Goal: Task Accomplishment & Management: Use online tool/utility

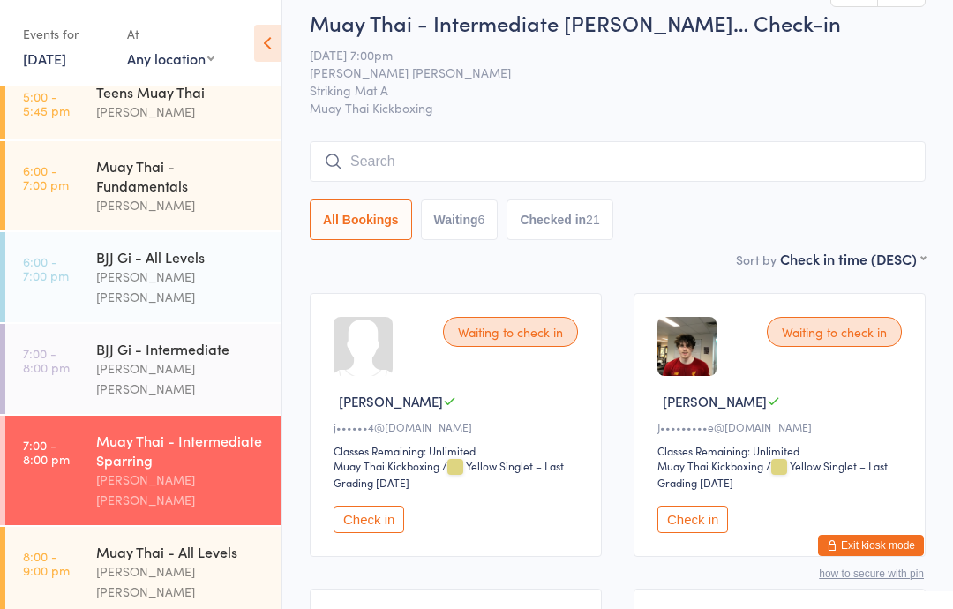
scroll to position [408, 0]
click at [209, 561] on div "[PERSON_NAME] [PERSON_NAME]" at bounding box center [181, 581] width 170 height 41
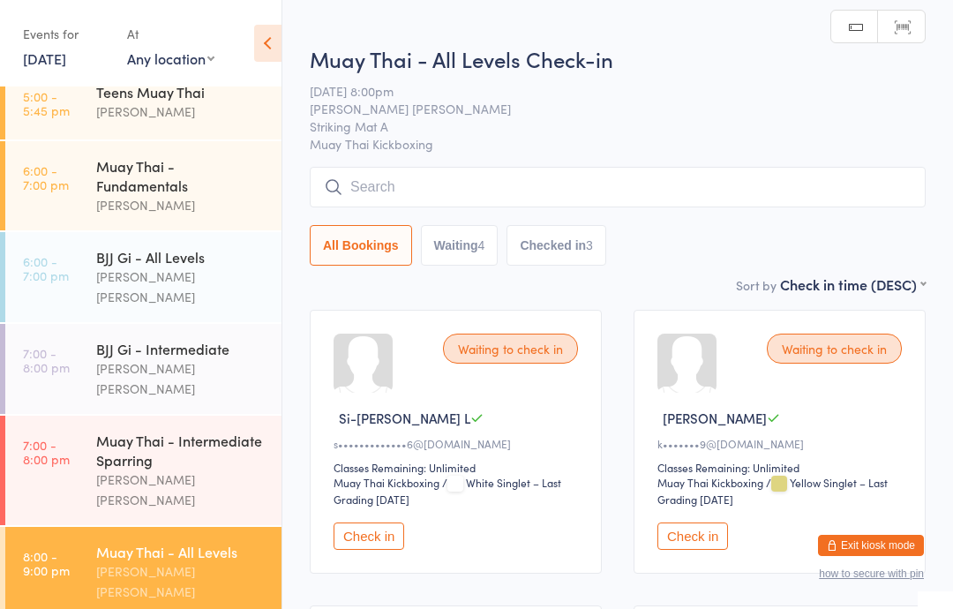
click at [383, 544] on button "Check in" at bounding box center [369, 535] width 71 height 27
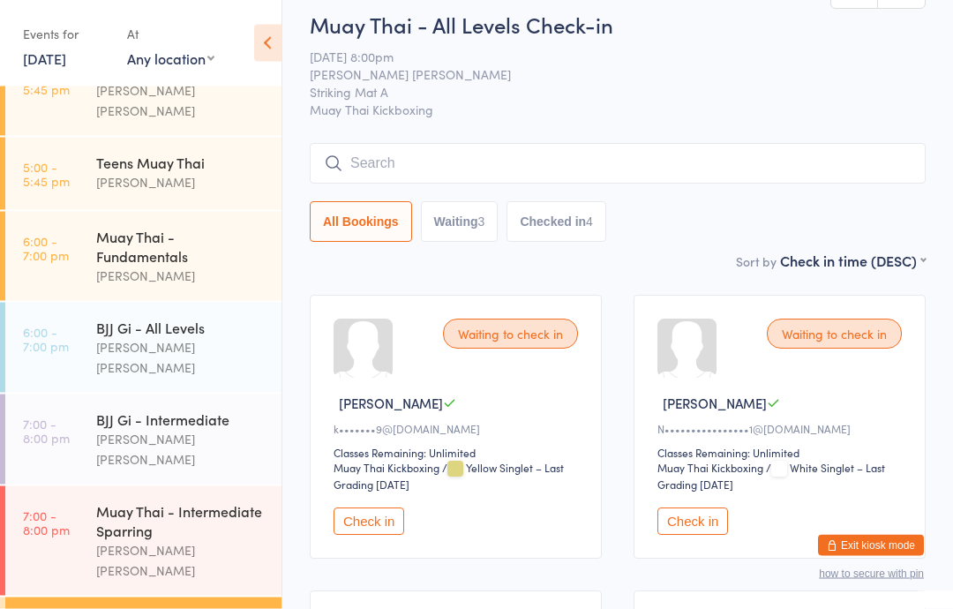
scroll to position [19, 0]
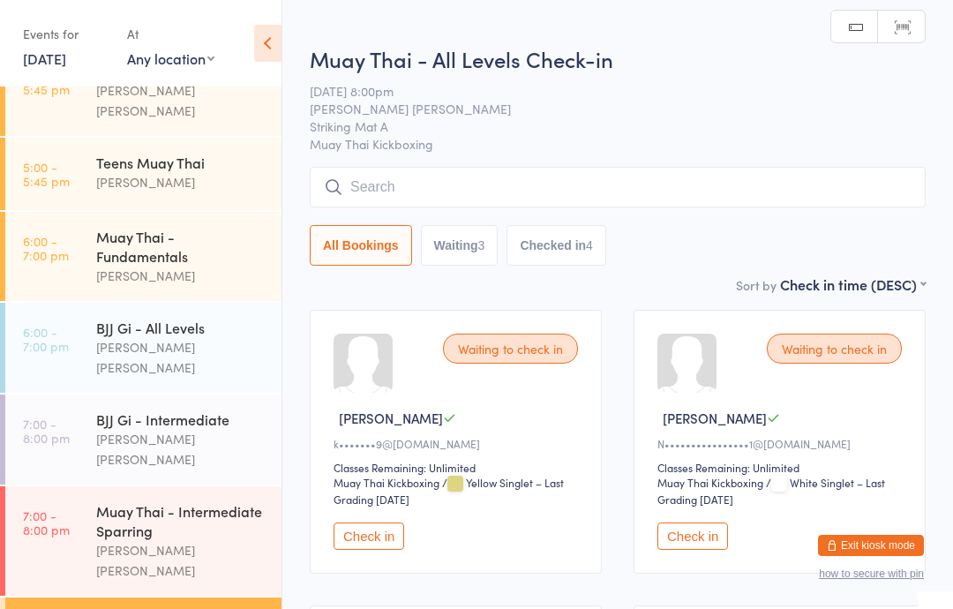
click at [454, 178] on input "search" at bounding box center [618, 187] width 616 height 41
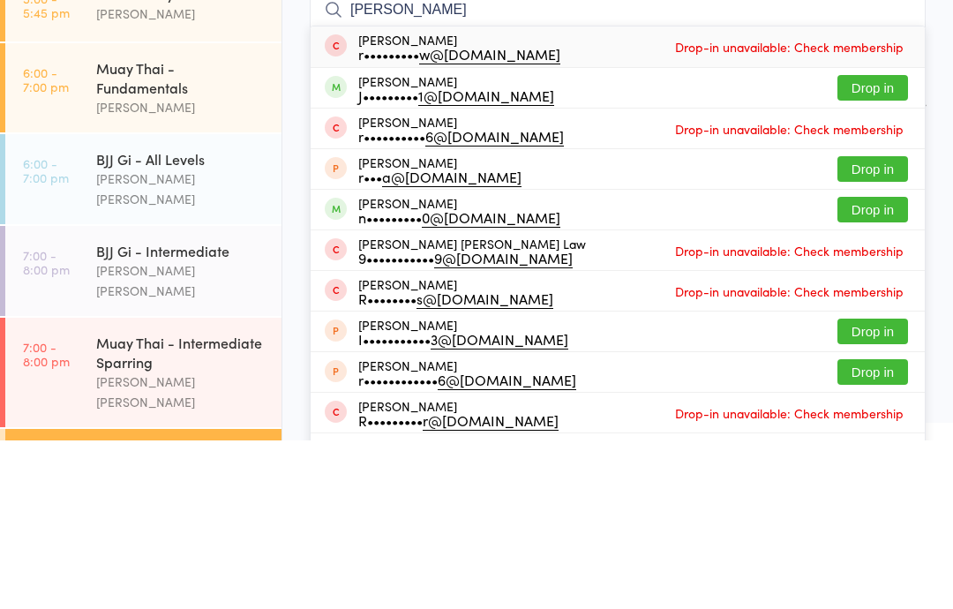
type input "[PERSON_NAME]"
click at [869, 244] on button "Drop in" at bounding box center [872, 257] width 71 height 26
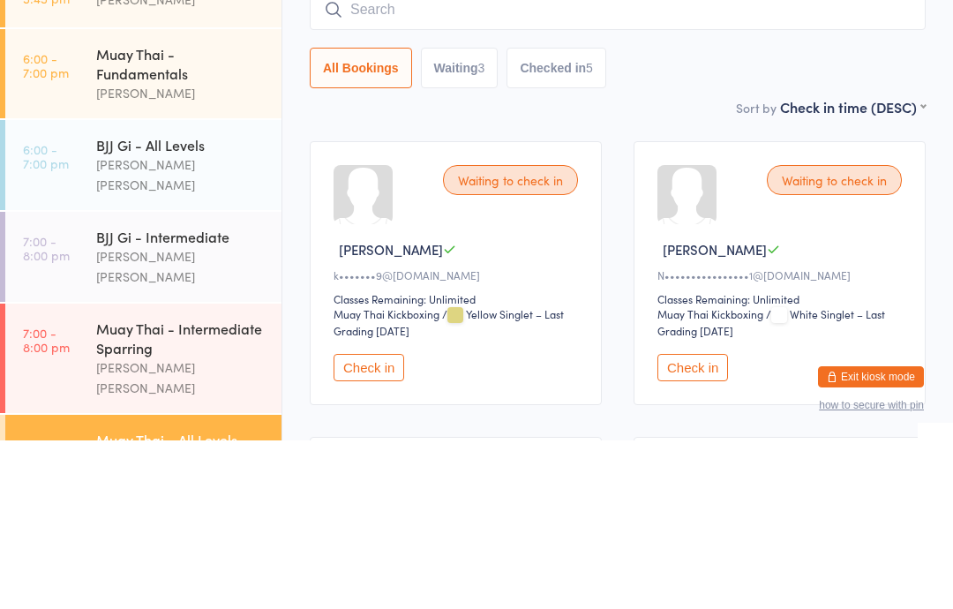
scroll to position [337, 0]
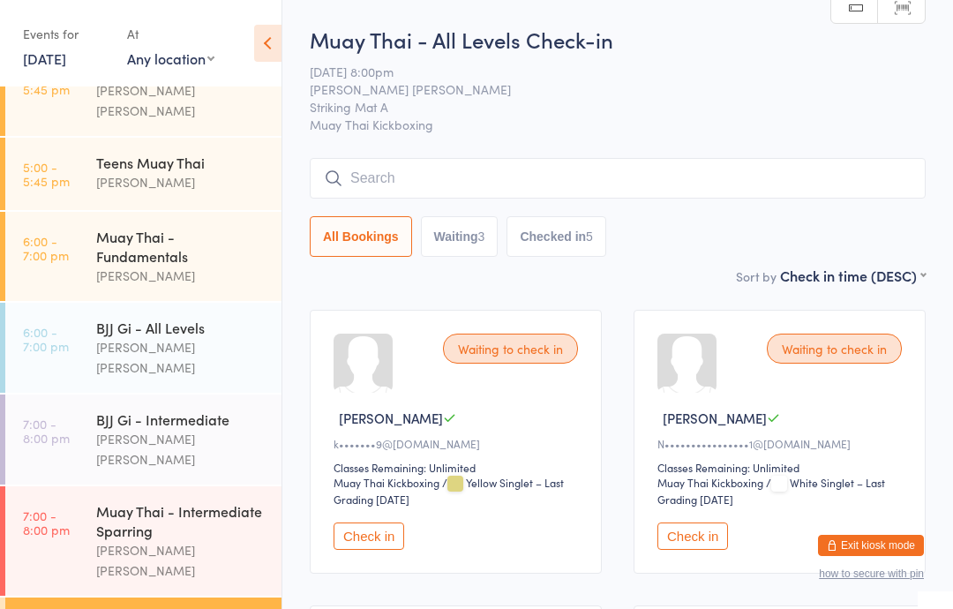
click at [461, 164] on input "search" at bounding box center [618, 178] width 616 height 41
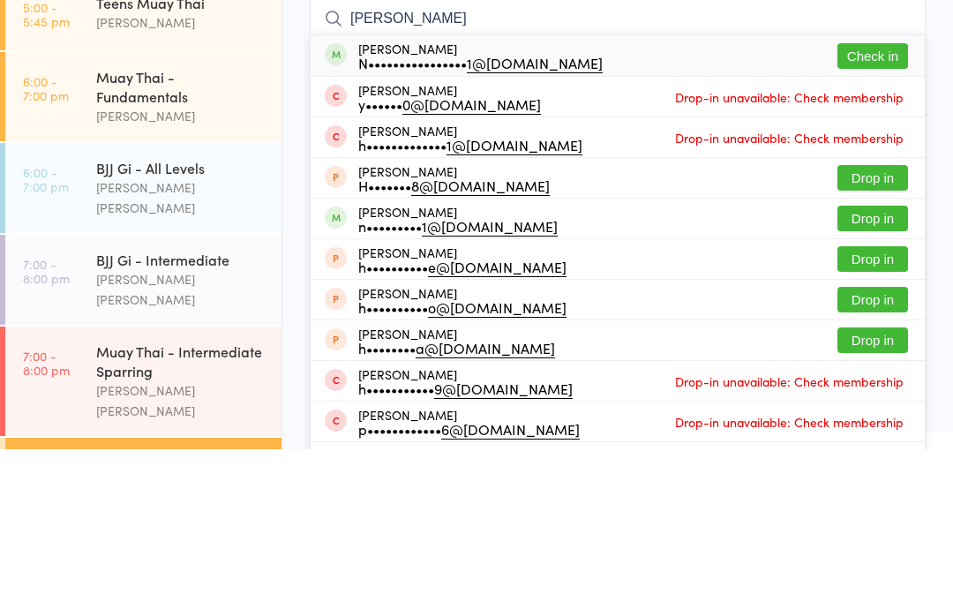
type input "[PERSON_NAME]"
click at [868, 203] on button "Check in" at bounding box center [872, 216] width 71 height 26
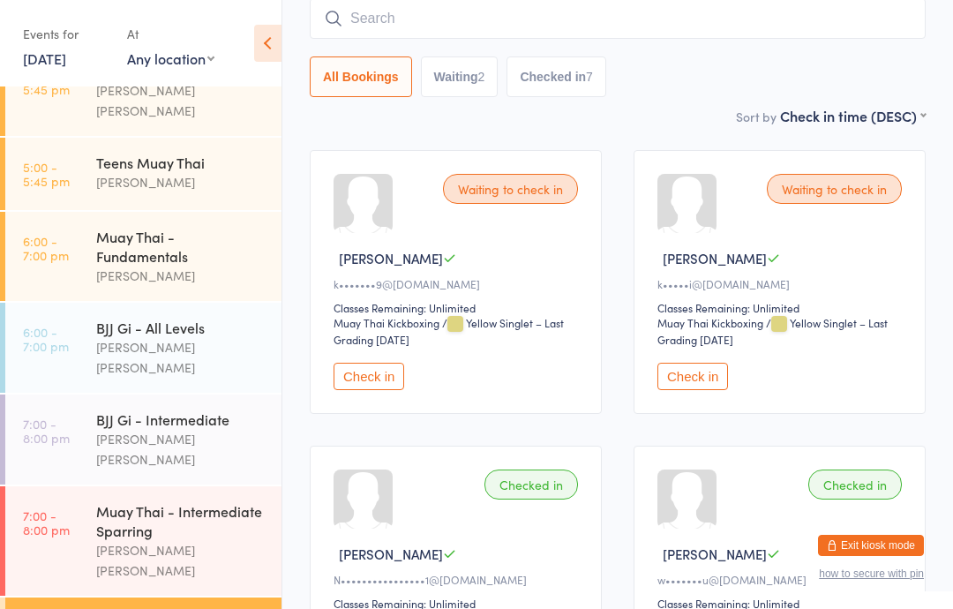
click at [480, 22] on input "search" at bounding box center [618, 18] width 616 height 41
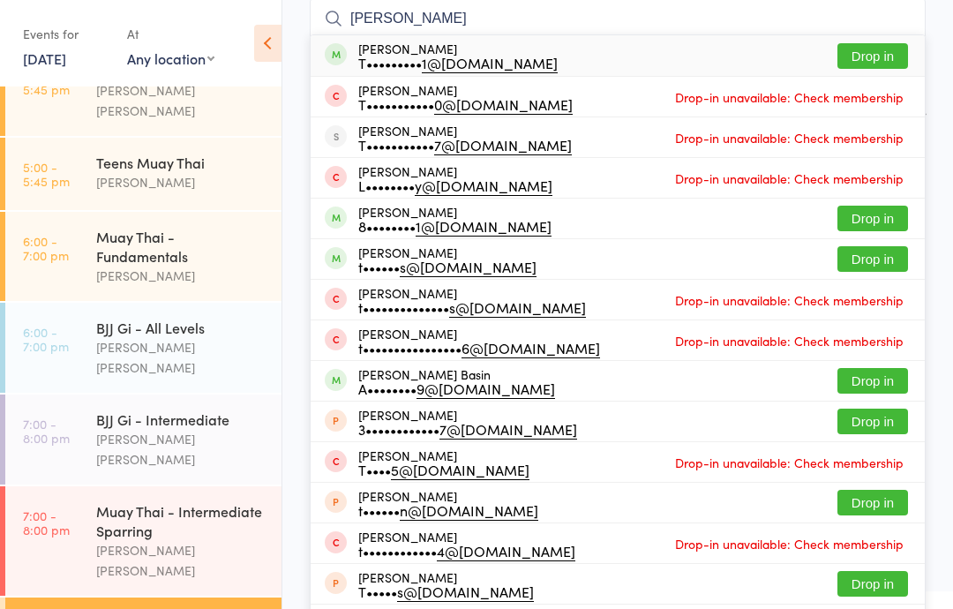
type input "[PERSON_NAME]"
click at [871, 60] on button "Drop in" at bounding box center [872, 56] width 71 height 26
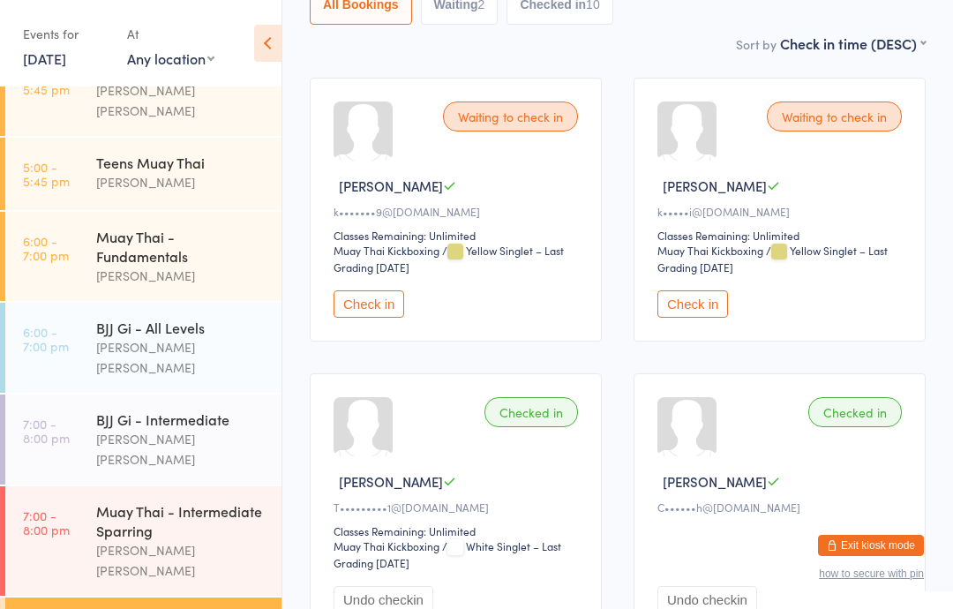
scroll to position [295, 0]
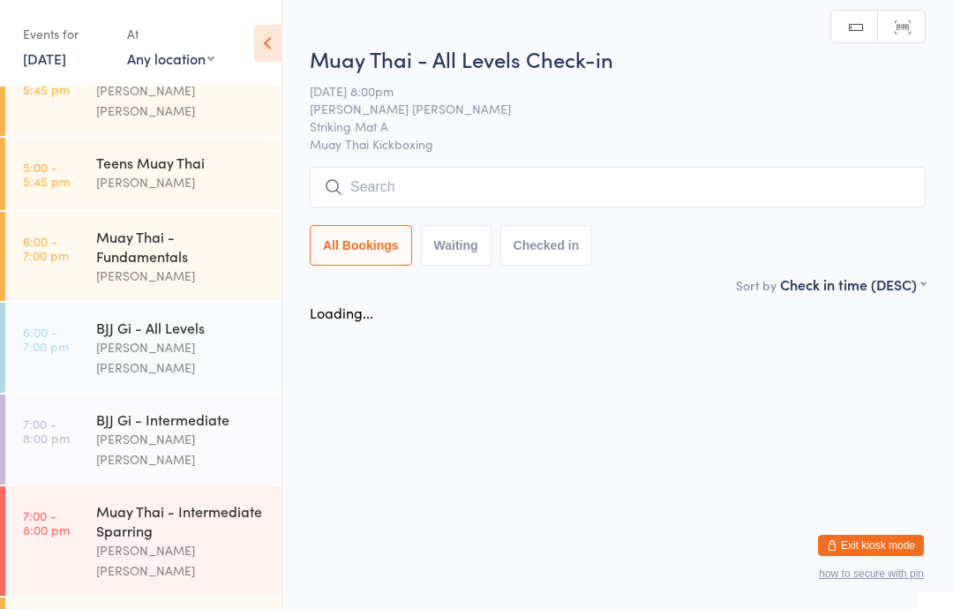
click at [549, 190] on input "search" at bounding box center [618, 187] width 616 height 41
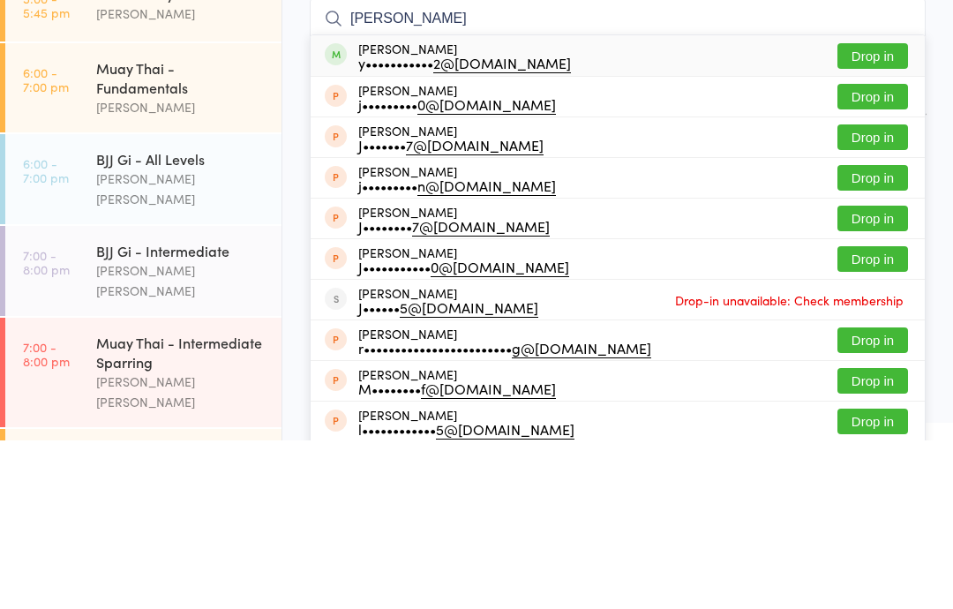
type input "[PERSON_NAME]"
click at [635, 204] on div "[PERSON_NAME] y••••••••••• 2@[DOMAIN_NAME] Drop in" at bounding box center [618, 224] width 614 height 41
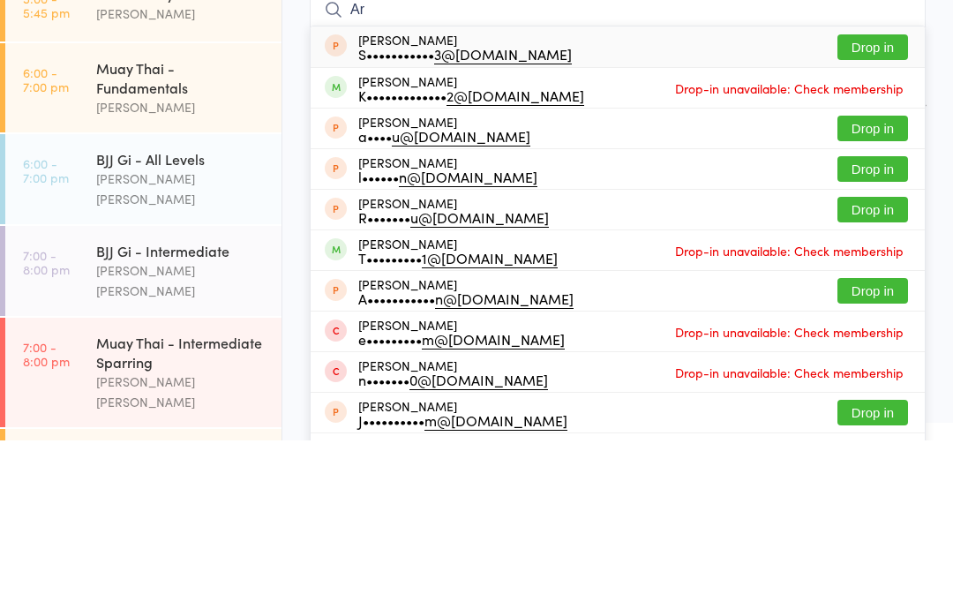
type input "A"
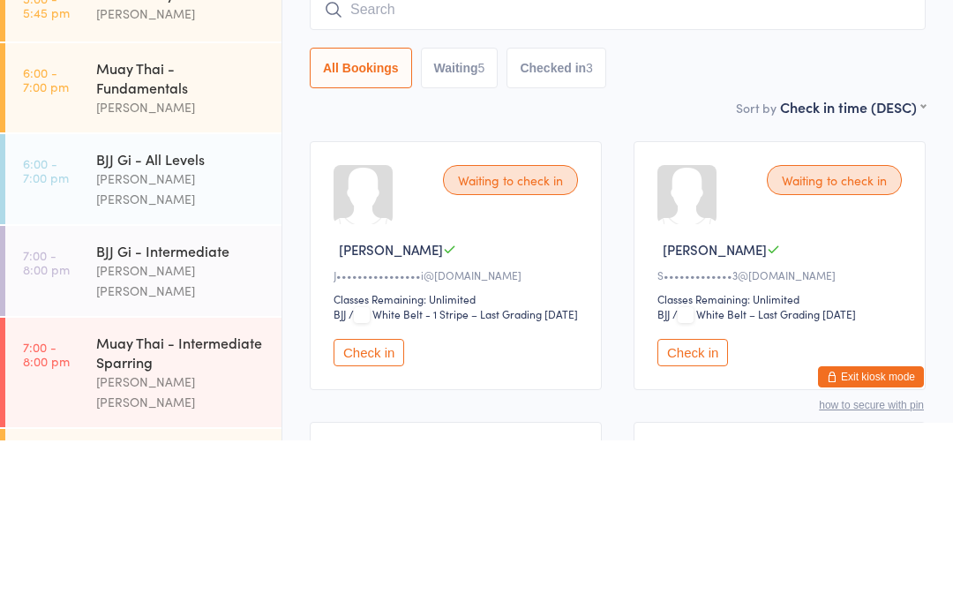
click at [197, 303] on div "BJJ Gi - All Levels [PERSON_NAME] [PERSON_NAME]" at bounding box center [188, 348] width 185 height 90
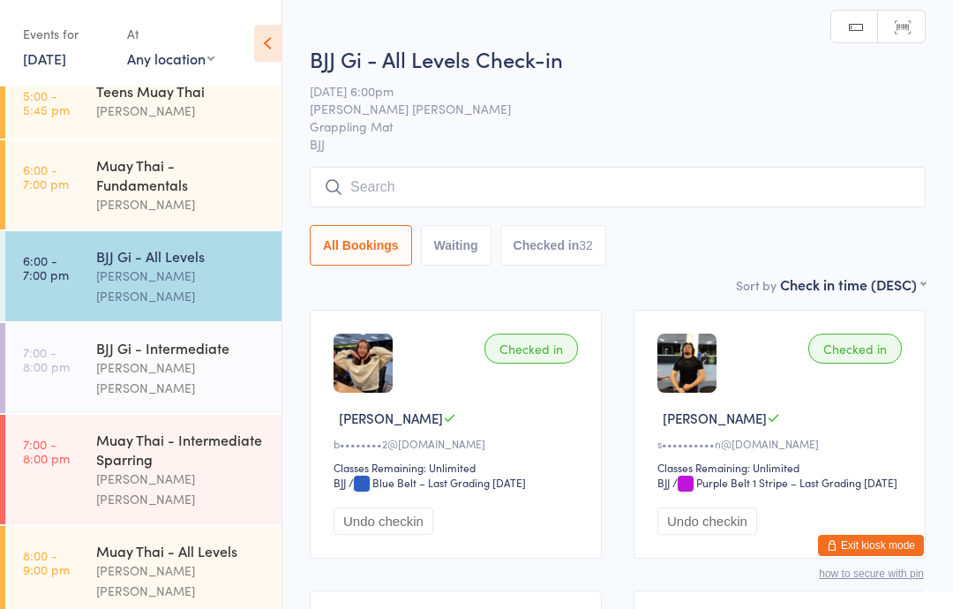
scroll to position [408, 0]
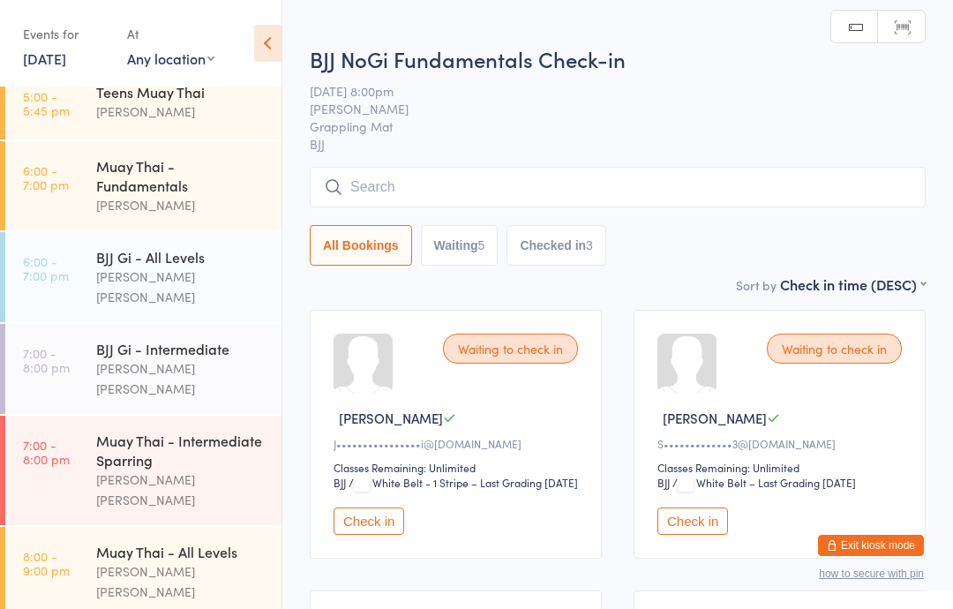
click at [550, 193] on input "search" at bounding box center [618, 187] width 616 height 41
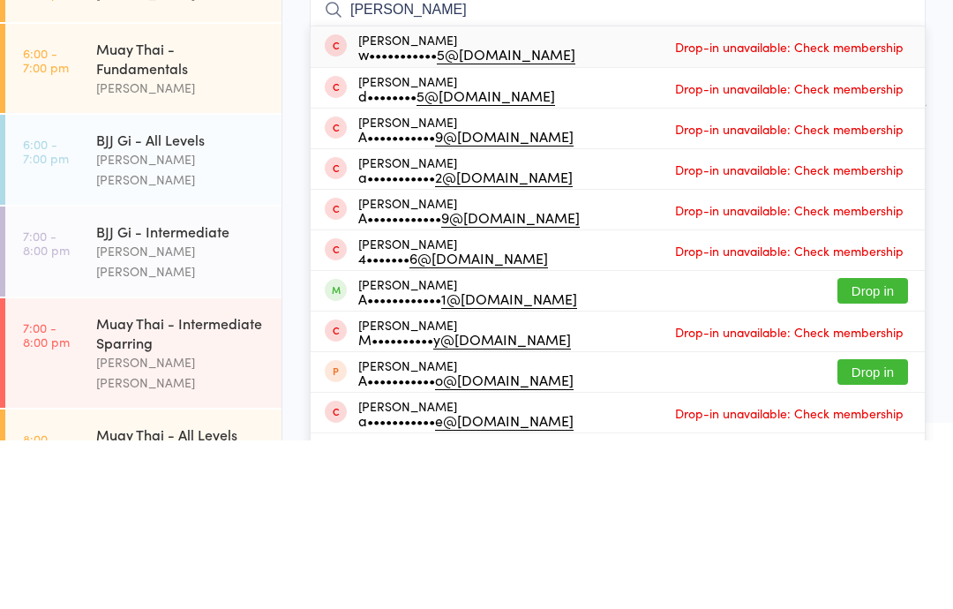
scroll to position [337, 0]
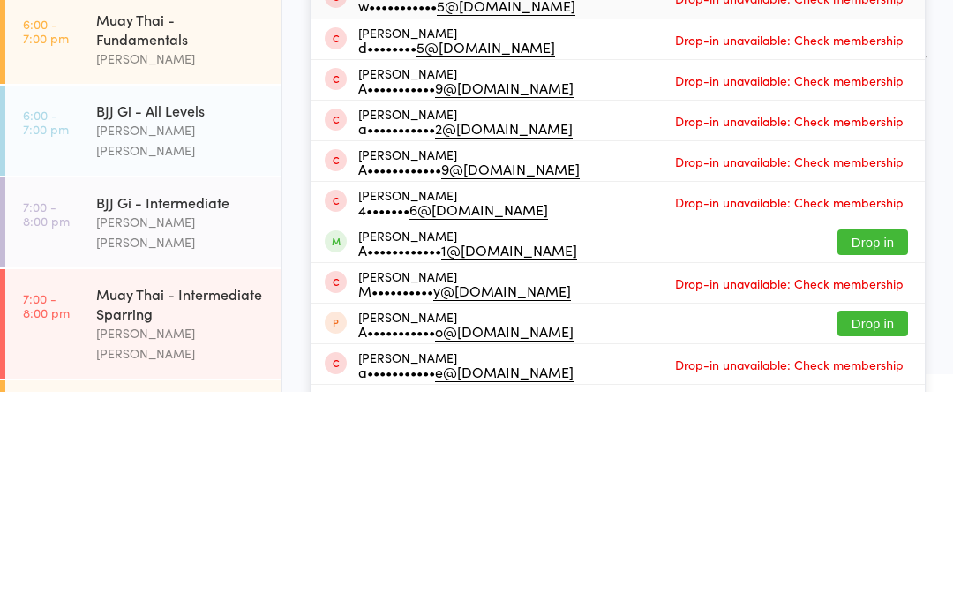
type input "[PERSON_NAME]"
click at [883, 446] on button "Drop in" at bounding box center [872, 459] width 71 height 26
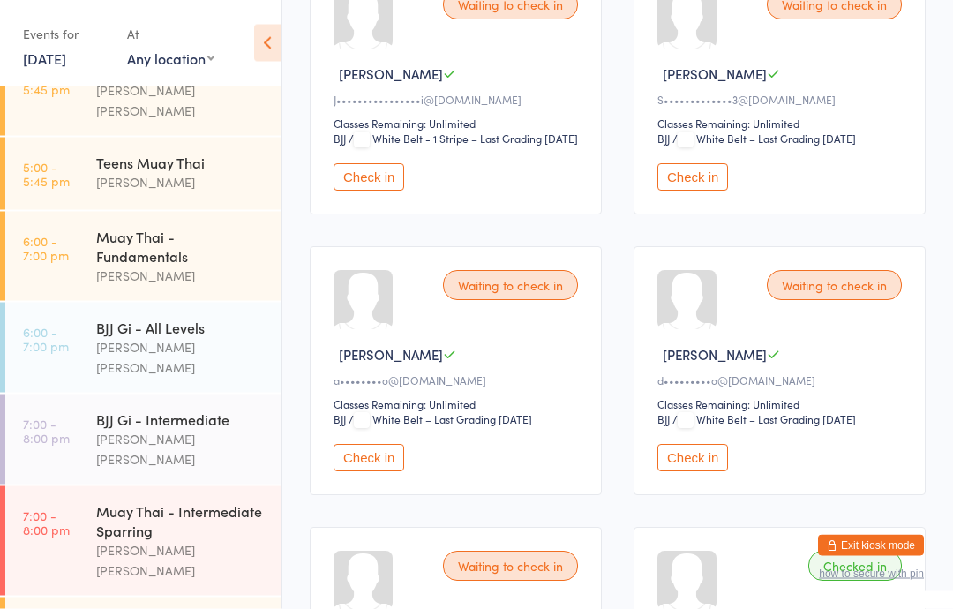
scroll to position [348, 0]
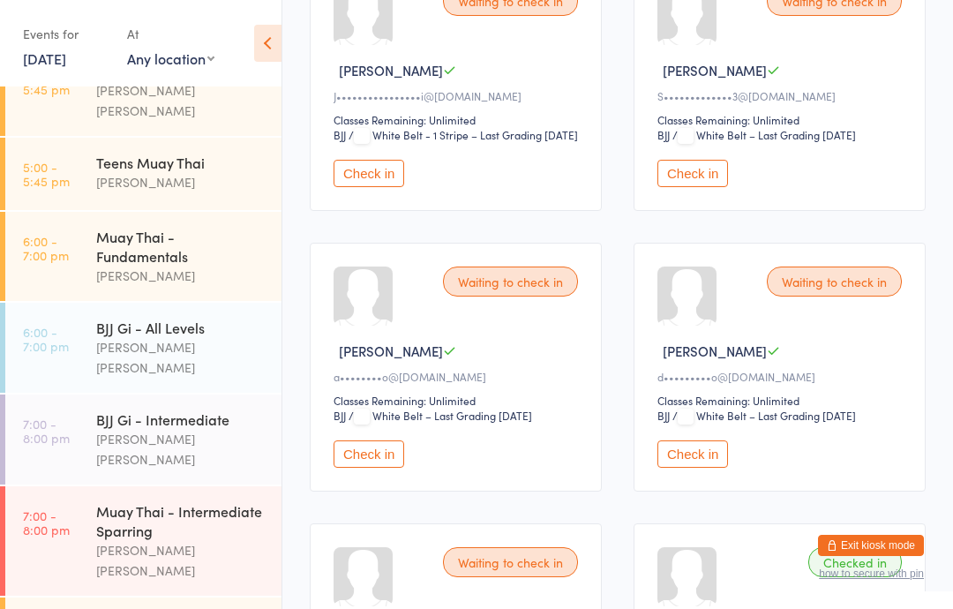
click at [372, 468] on button "Check in" at bounding box center [369, 453] width 71 height 27
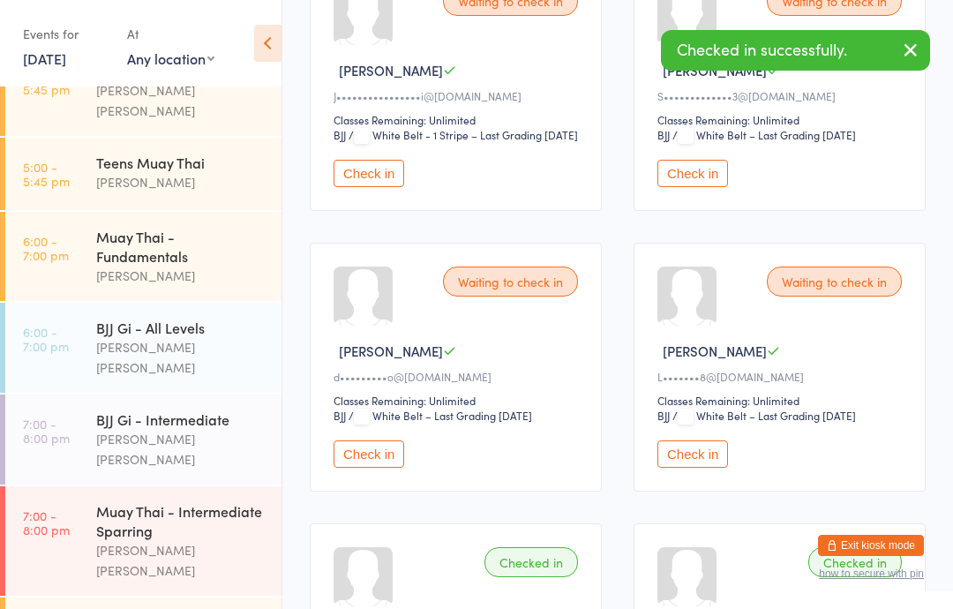
click at [353, 468] on button "Check in" at bounding box center [369, 453] width 71 height 27
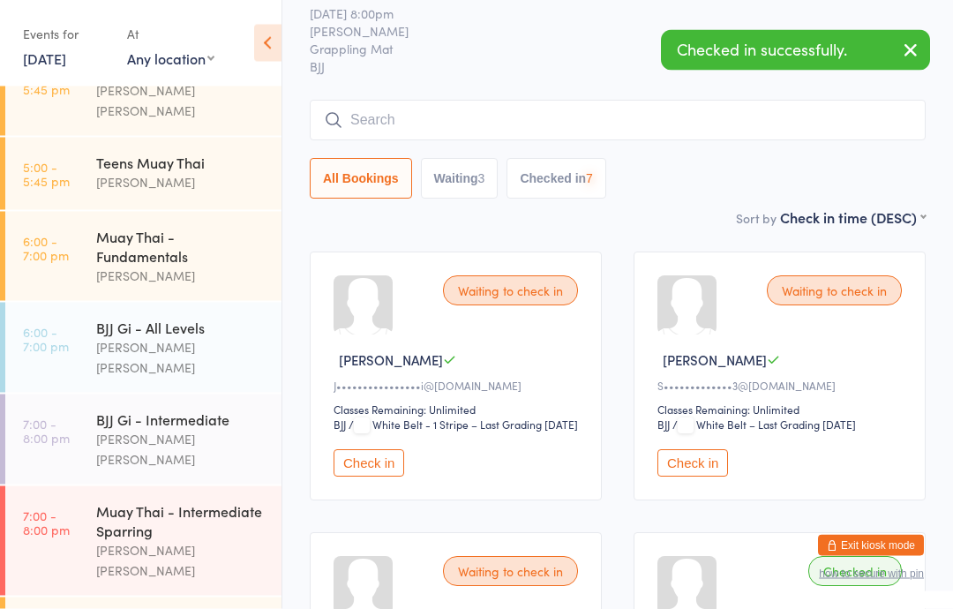
scroll to position [0, 0]
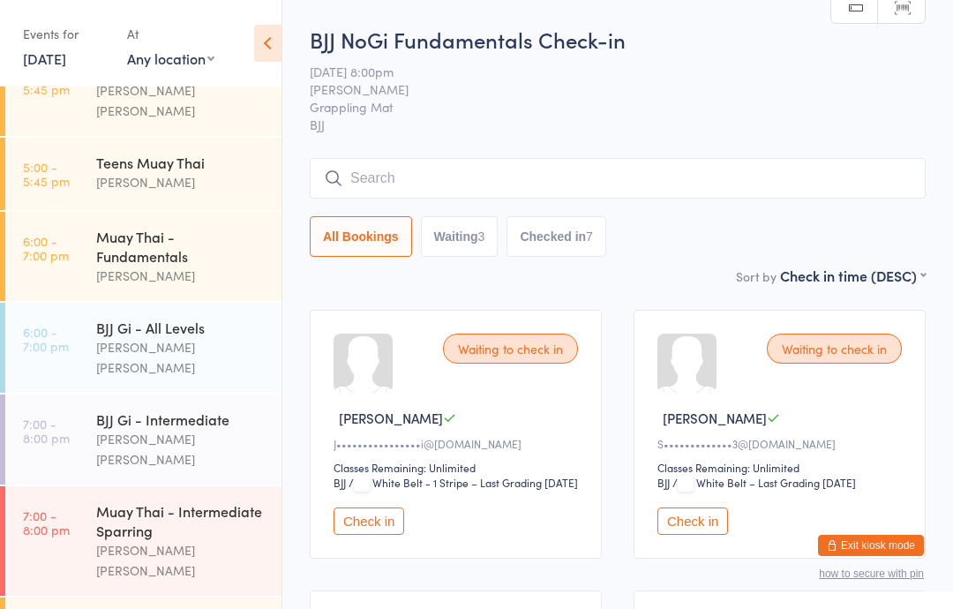
click at [386, 535] on button "Check in" at bounding box center [369, 520] width 71 height 27
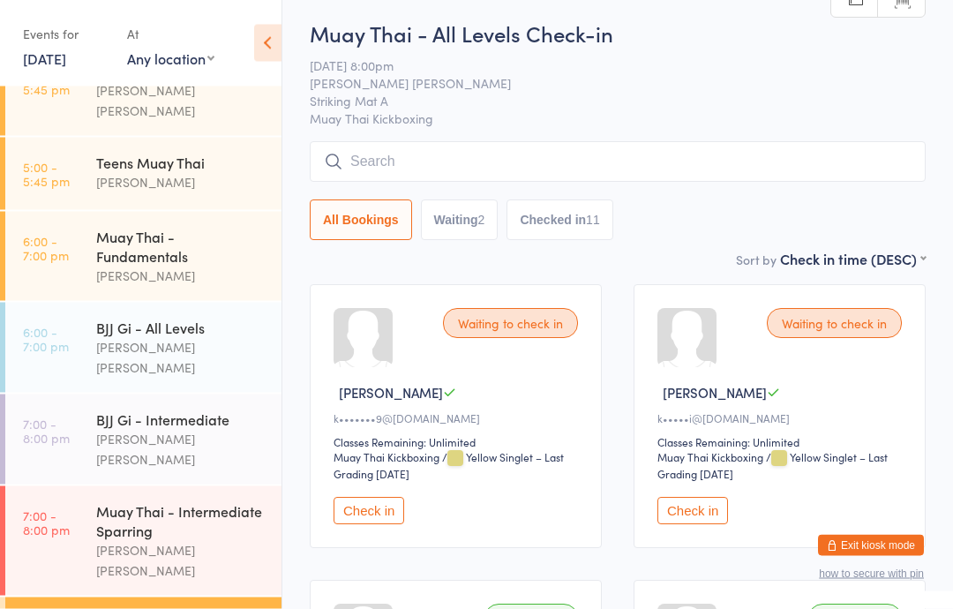
scroll to position [26, 0]
click at [368, 513] on button "Check in" at bounding box center [369, 510] width 71 height 27
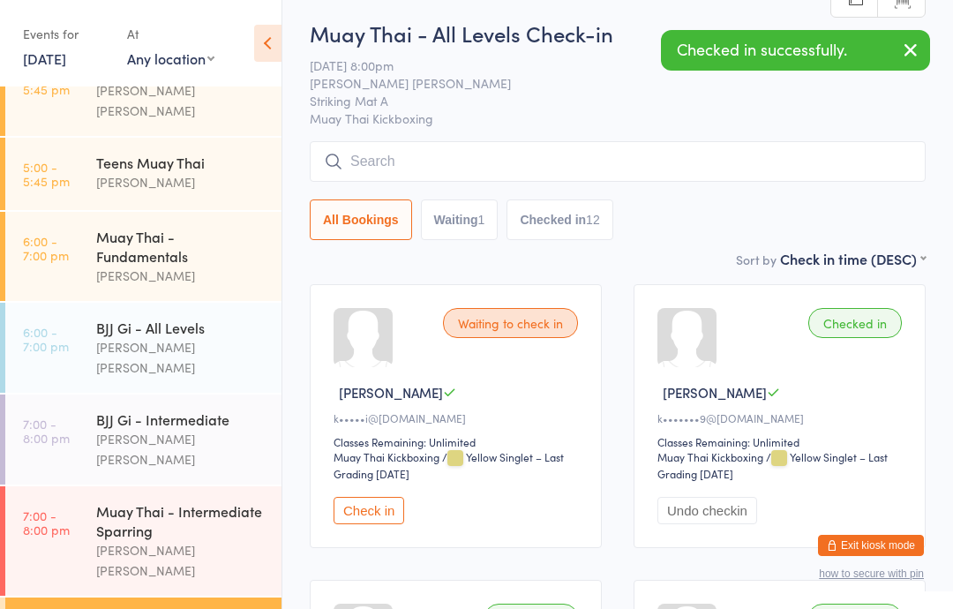
click at [380, 511] on button "Check in" at bounding box center [369, 510] width 71 height 27
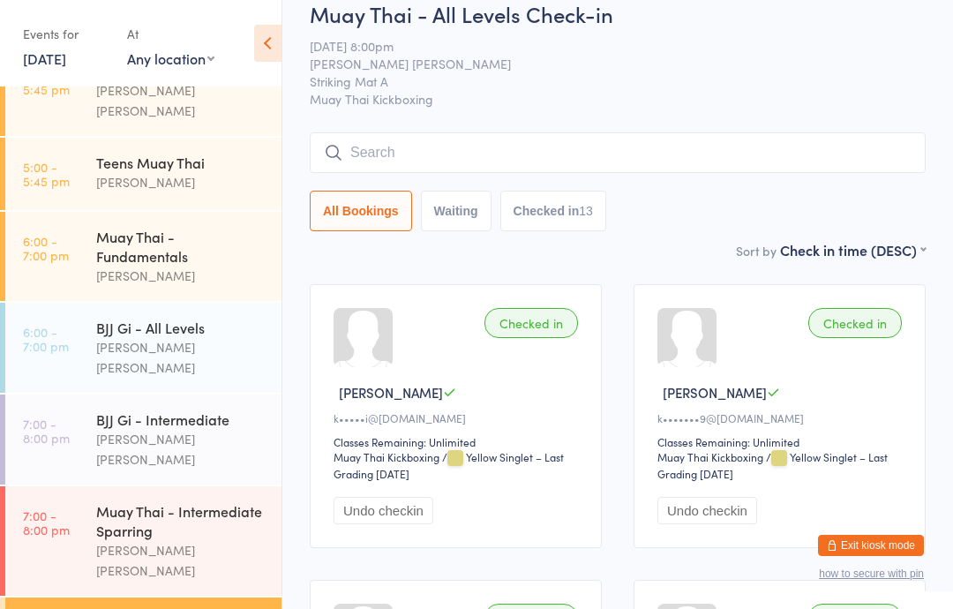
scroll to position [96, 0]
